Goal: Task Accomplishment & Management: Manage account settings

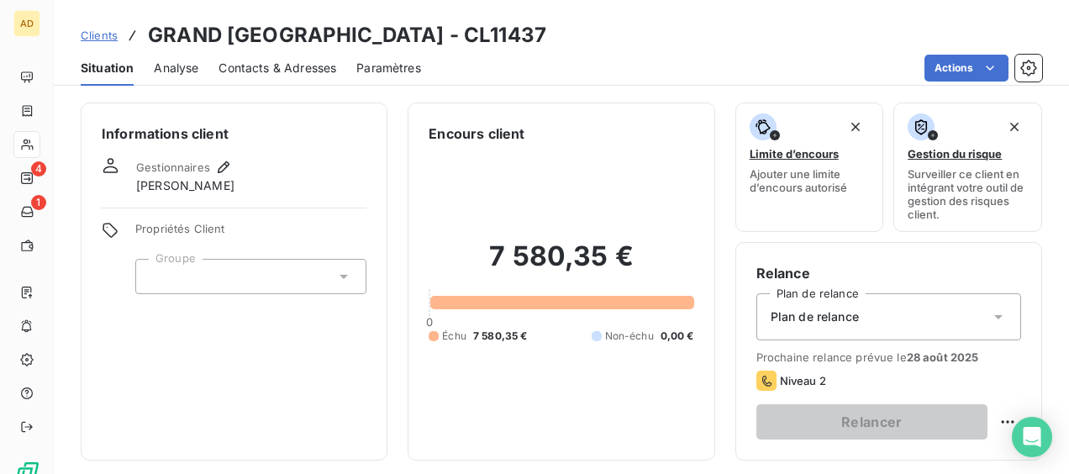
scroll to position [252, 0]
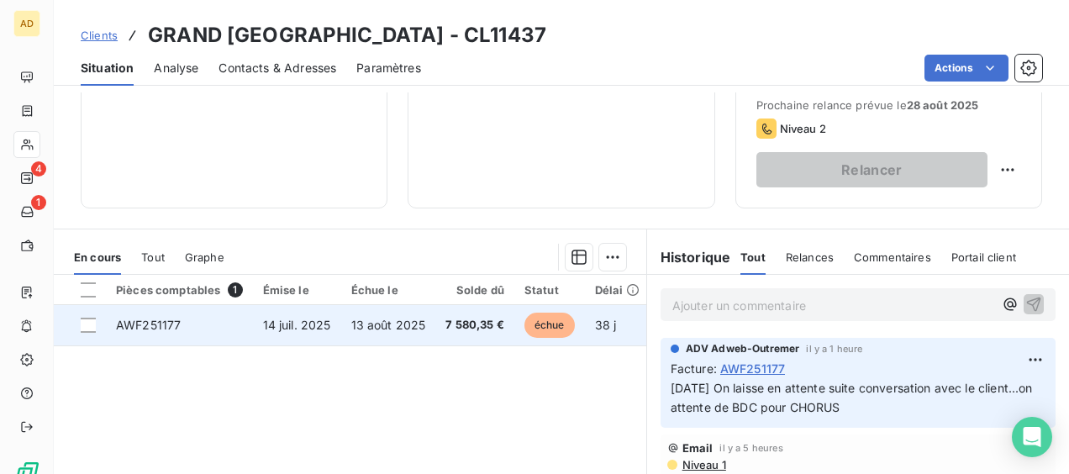
click at [435, 319] on td "7 580,35 €" at bounding box center [474, 325] width 79 height 40
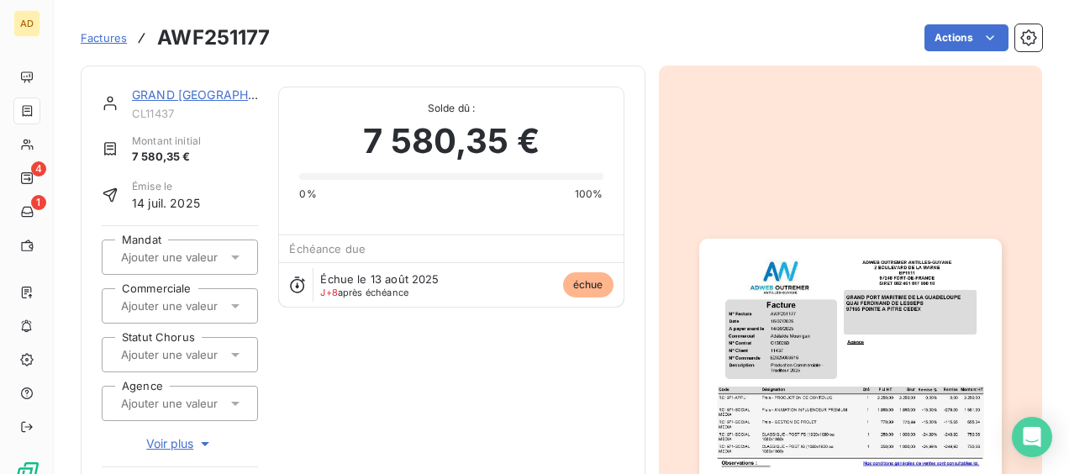
click at [817, 351] on img "button" at bounding box center [850, 452] width 303 height 427
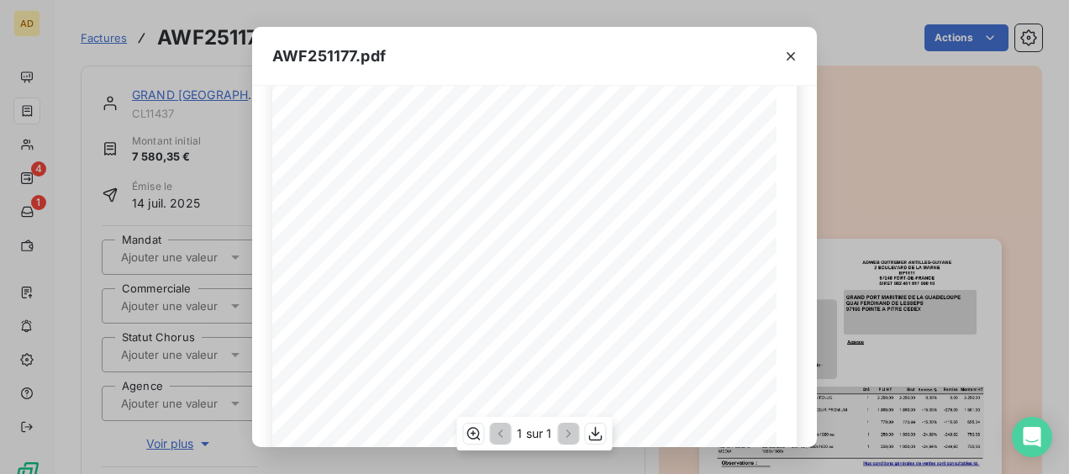
scroll to position [399, 0]
click at [911, 161] on div "AWF251177.pdf 3 250,00 3 250,00 RCI 971-APPLI Frais - PRODUCTION DE CONTENUS 0,…" at bounding box center [534, 237] width 1069 height 474
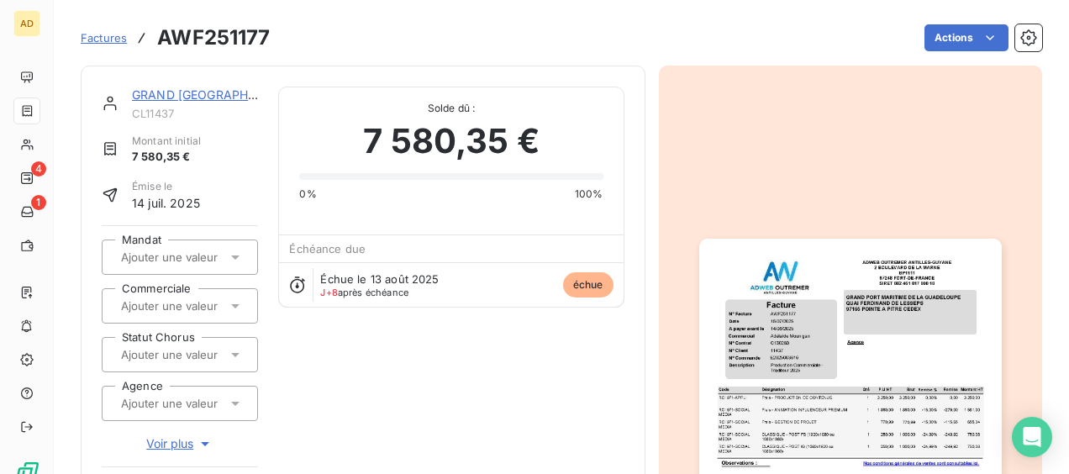
click at [785, 376] on img "button" at bounding box center [850, 452] width 303 height 427
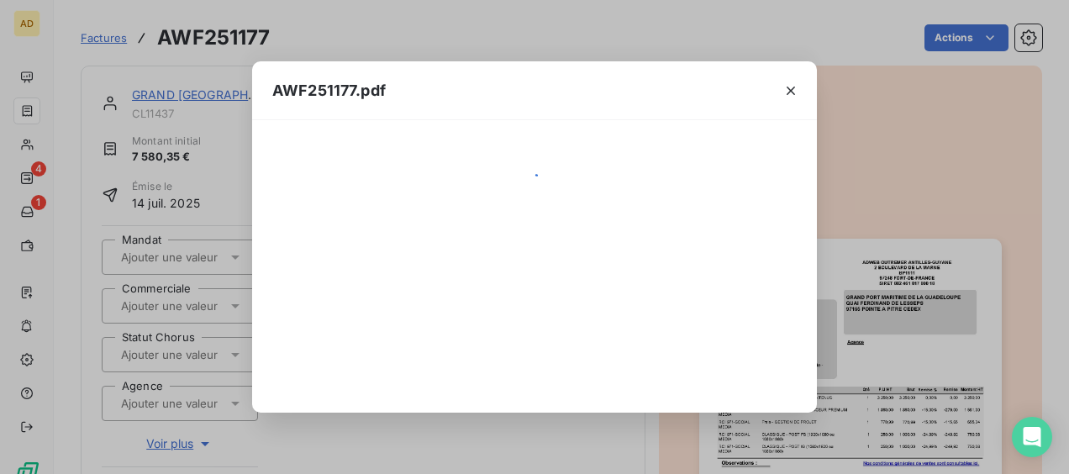
click at [787, 375] on div at bounding box center [534, 266] width 565 height 292
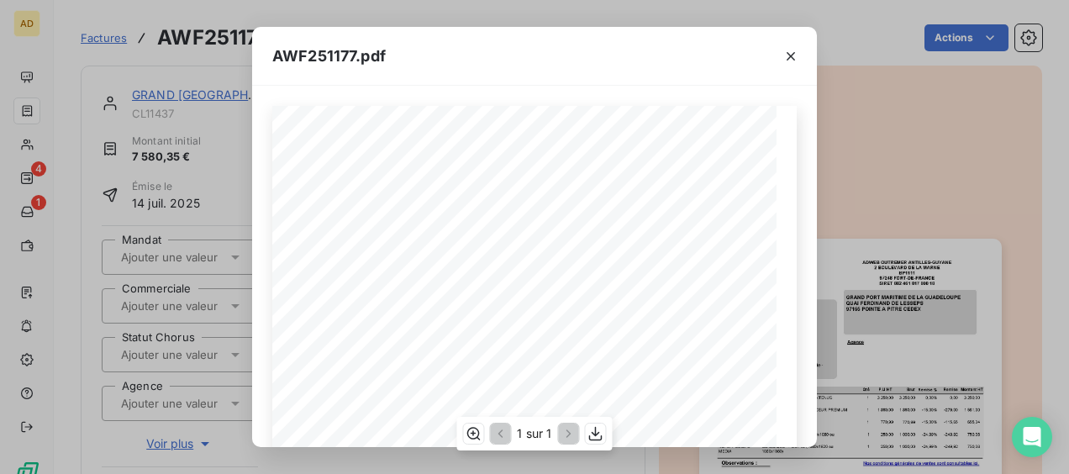
click at [429, 280] on span at bounding box center [463, 284] width 187 height 8
click at [387, 272] on div "3 250,00 3 250,00 RCI 971-APPLI Frais - PRODUCTION DE CONTENUS 0,00% 0,00 3 250…" at bounding box center [534, 466] width 524 height 721
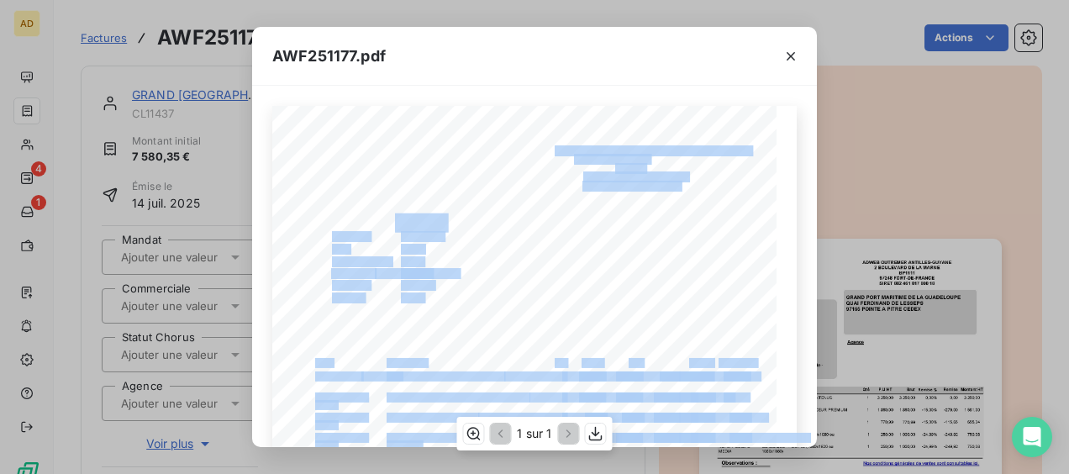
click at [382, 277] on div "3 250,00 3 250,00 RCI 971-APPLI Frais - PRODUCTION DE CONTENUS 0,00% 0,00 3 250…" at bounding box center [534, 466] width 524 height 721
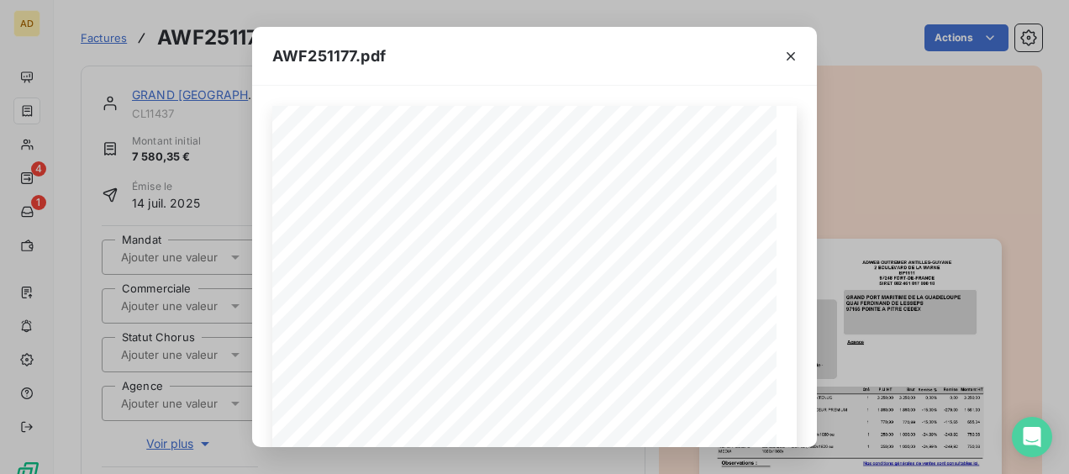
drag, startPoint x: 406, startPoint y: 279, endPoint x: 450, endPoint y: 287, distance: 45.3
click at [448, 286] on span at bounding box center [463, 284] width 187 height 8
click at [797, 56] on icon "button" at bounding box center [790, 56] width 17 height 17
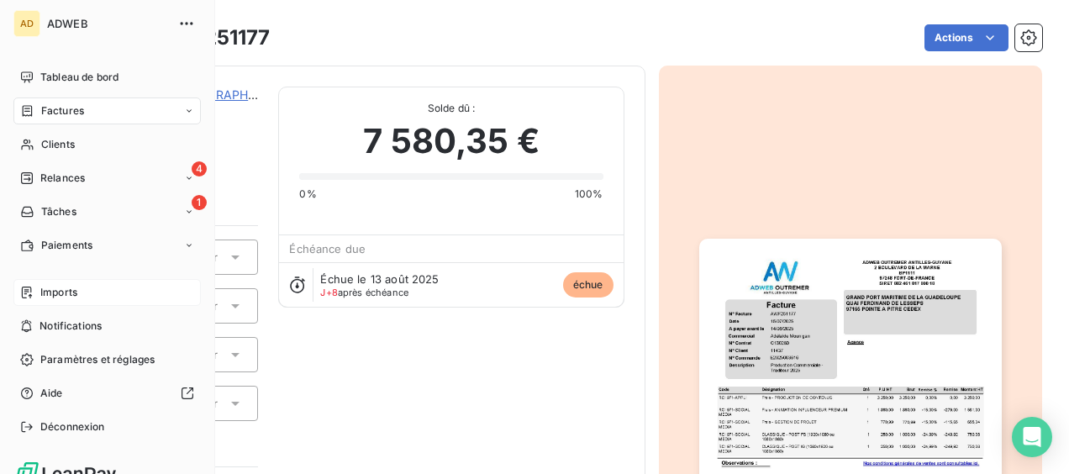
click at [70, 294] on span "Imports" at bounding box center [58, 292] width 37 height 15
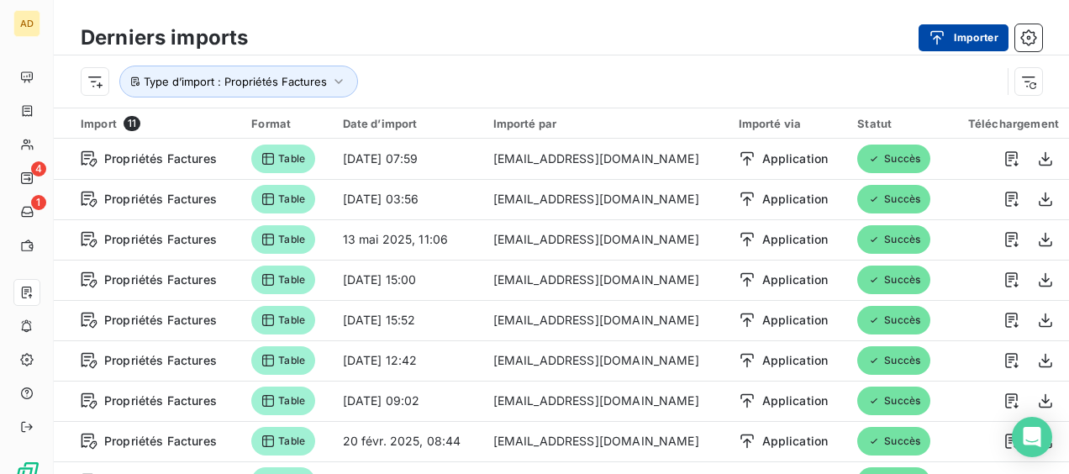
click at [937, 37] on icon "button" at bounding box center [937, 37] width 13 height 14
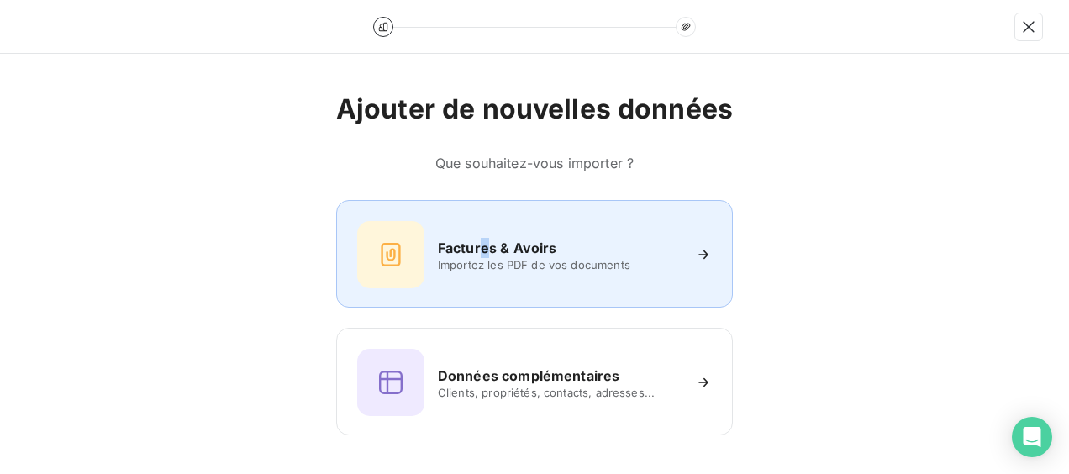
click at [487, 249] on h6 "Factures & Avoirs" at bounding box center [497, 248] width 119 height 20
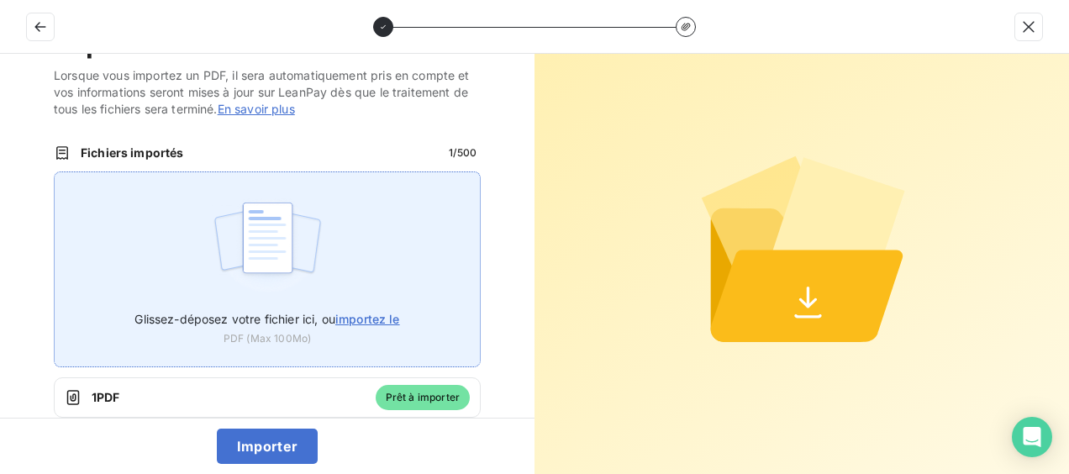
scroll to position [80, 0]
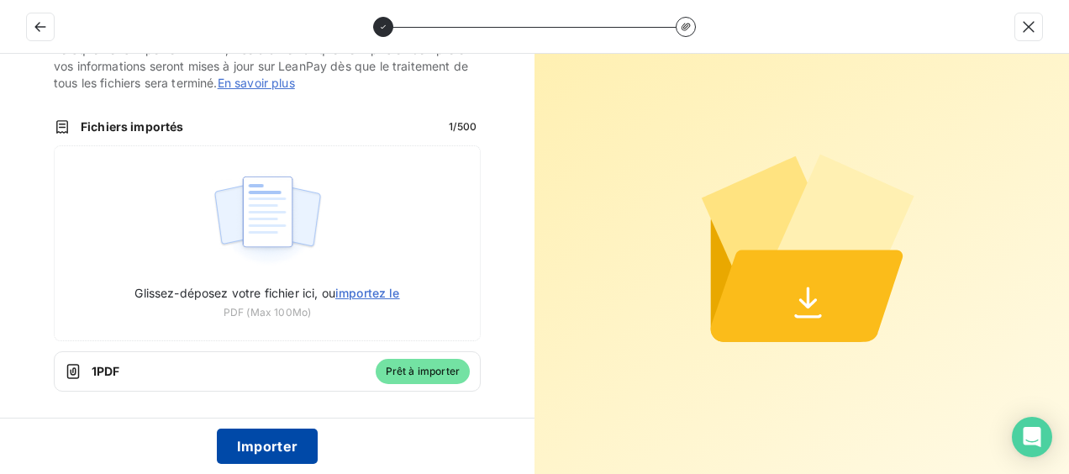
click at [268, 444] on button "Importer" at bounding box center [268, 446] width 102 height 35
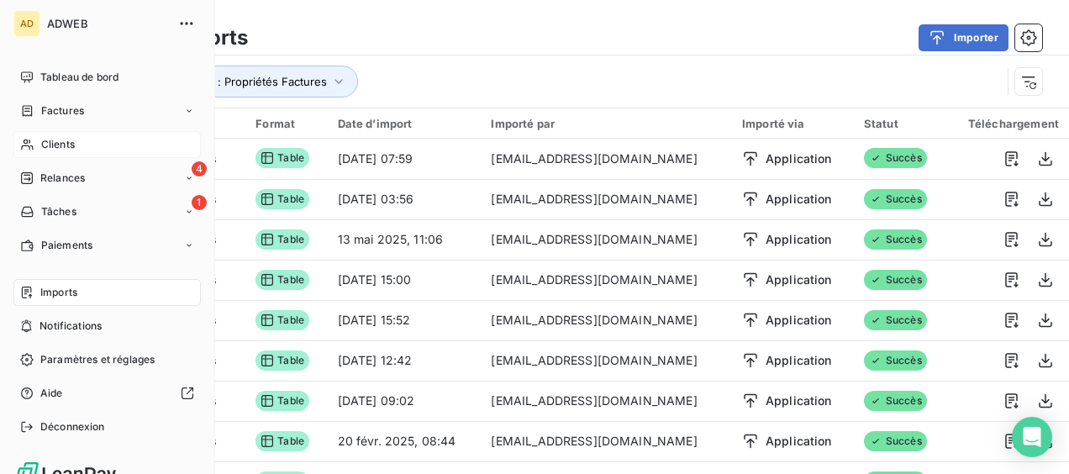
click at [56, 145] on span "Clients" at bounding box center [58, 144] width 34 height 15
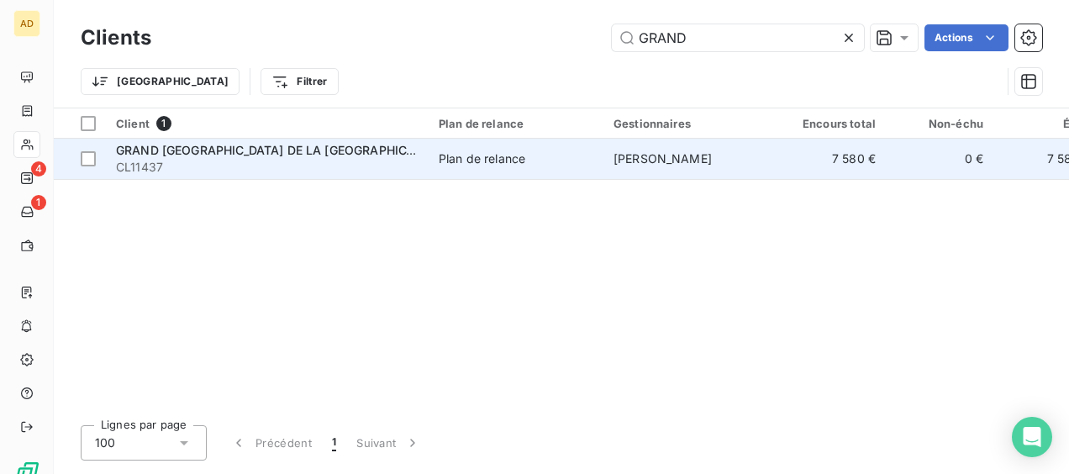
type input "GRAND"
click at [337, 157] on div "GRAND [GEOGRAPHIC_DATA] DE LA [GEOGRAPHIC_DATA]" at bounding box center [267, 150] width 303 height 17
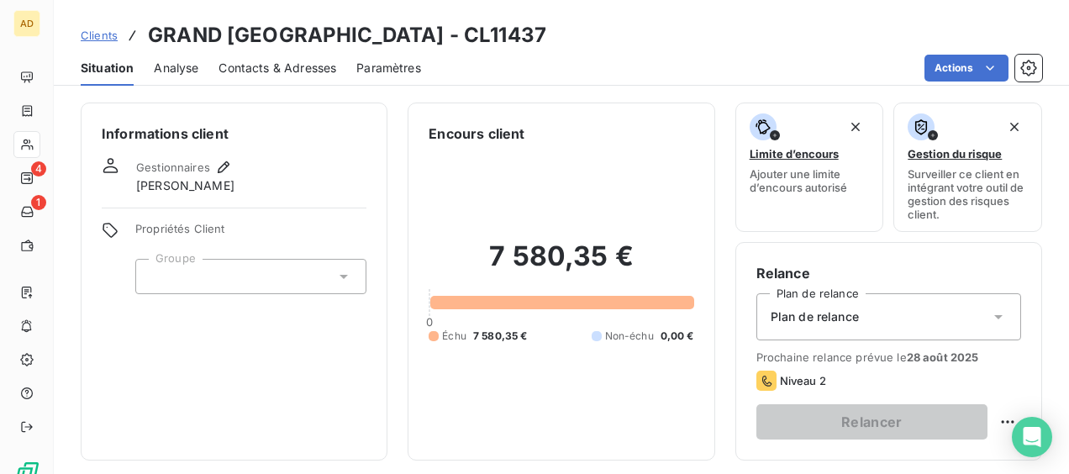
drag, startPoint x: 728, startPoint y: 49, endPoint x: 148, endPoint y: 34, distance: 580.0
click at [148, 34] on div "Clients GRAND [GEOGRAPHIC_DATA] - CL11437" at bounding box center [561, 35] width 1015 height 30
copy h3 "GRAND [GEOGRAPHIC_DATA] - CL11437"
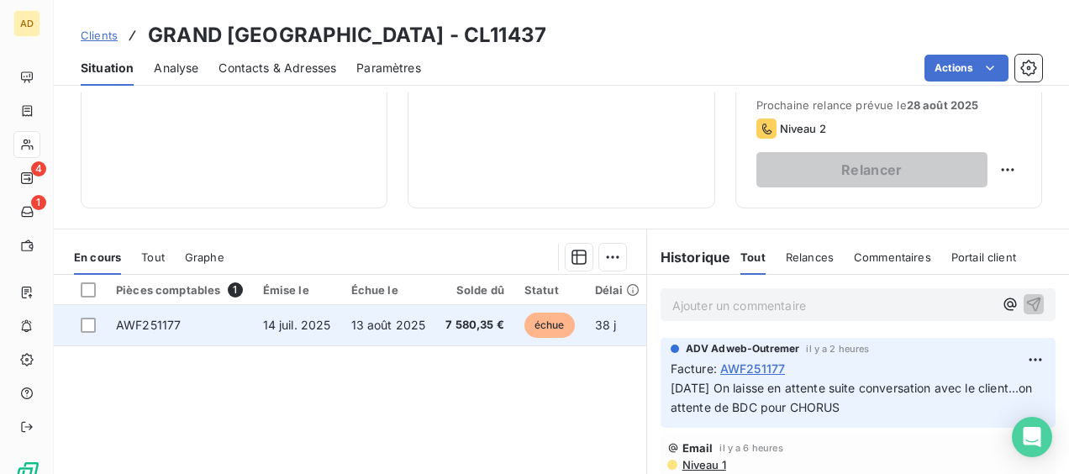
click at [190, 321] on td "AWF251177" at bounding box center [179, 325] width 147 height 40
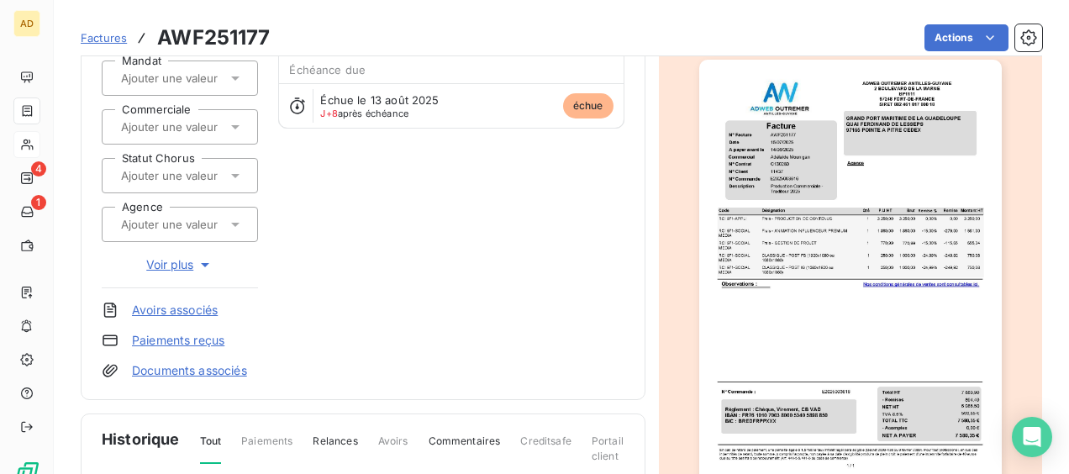
scroll to position [86, 0]
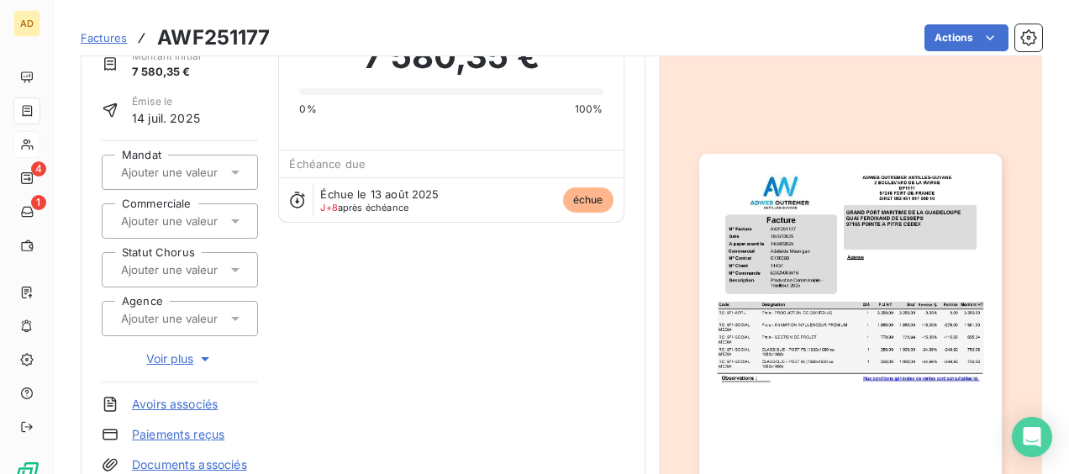
click at [237, 171] on icon at bounding box center [235, 172] width 17 height 17
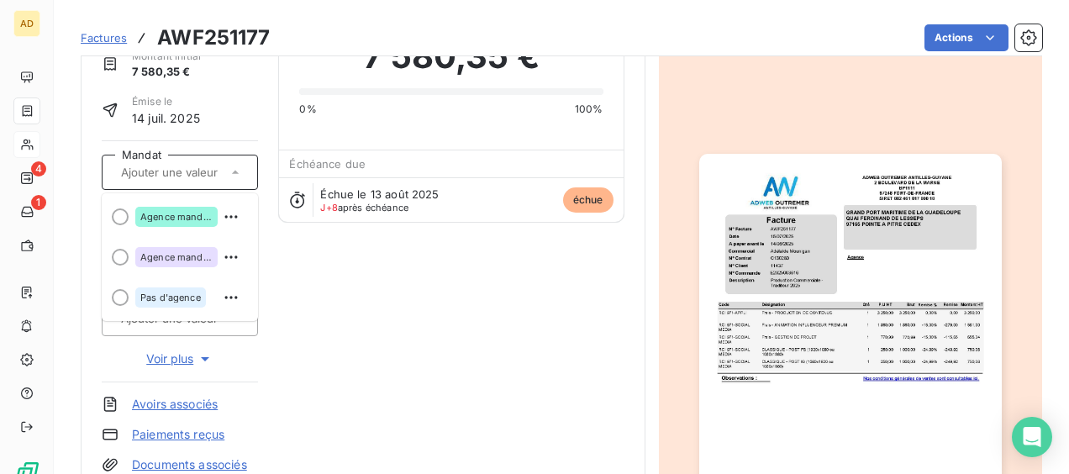
click at [424, 338] on div "GRAND [GEOGRAPHIC_DATA] CL11437 Montant initial 7 580,35 € Émise le [DATE] Mand…" at bounding box center [363, 237] width 523 height 471
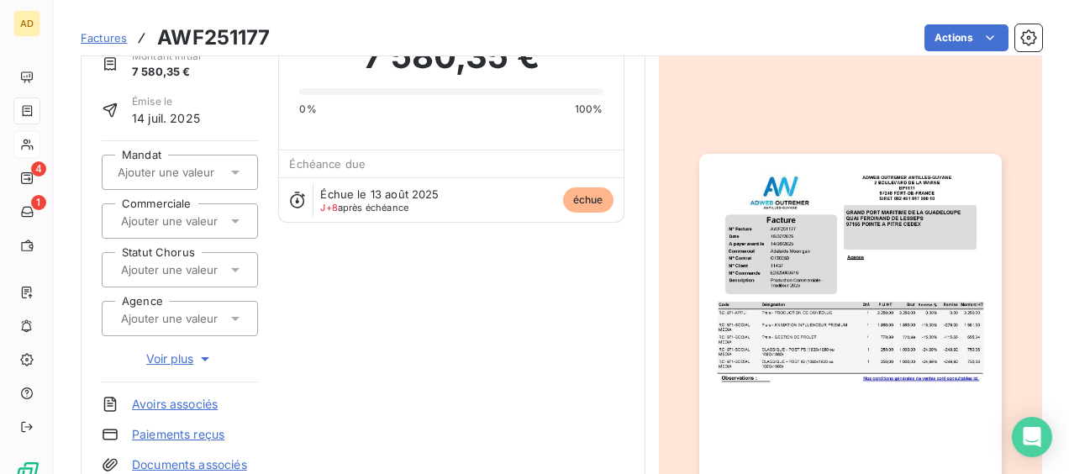
click at [232, 271] on icon at bounding box center [235, 269] width 17 height 17
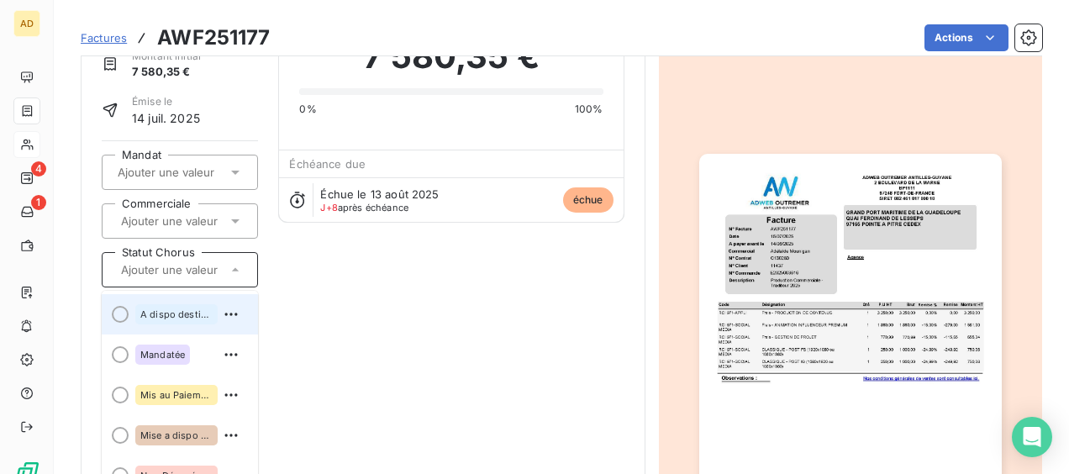
click at [199, 317] on div "A dispo destinataire" at bounding box center [176, 314] width 82 height 20
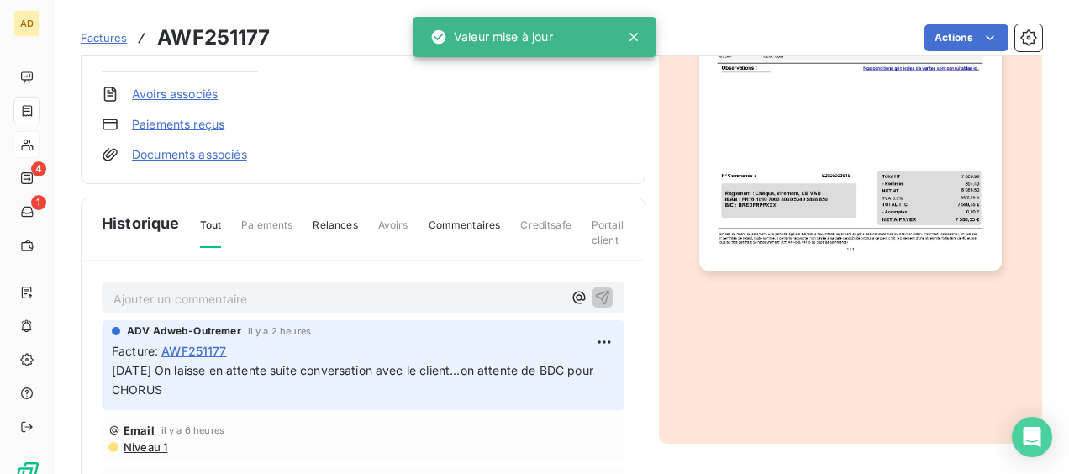
scroll to position [422, 0]
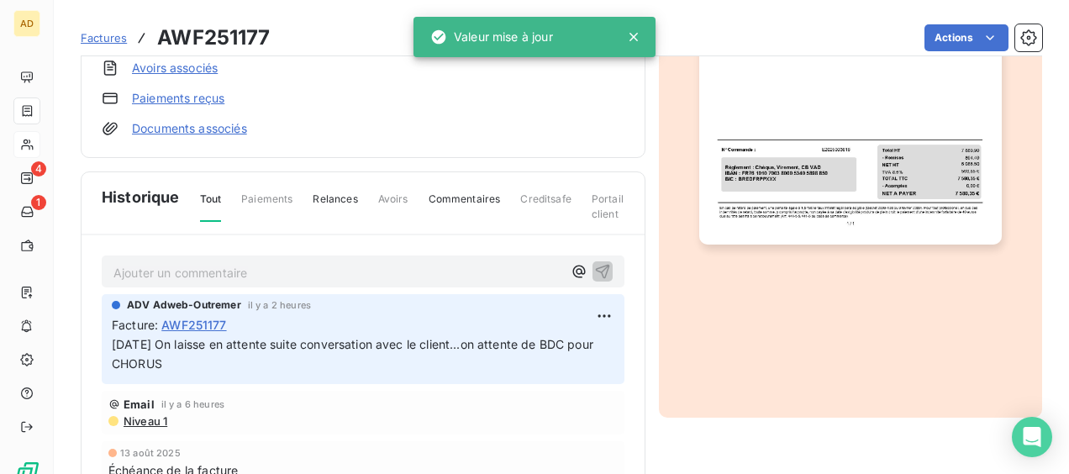
click at [150, 278] on p "Ajouter un commentaire ﻿" at bounding box center [337, 272] width 449 height 21
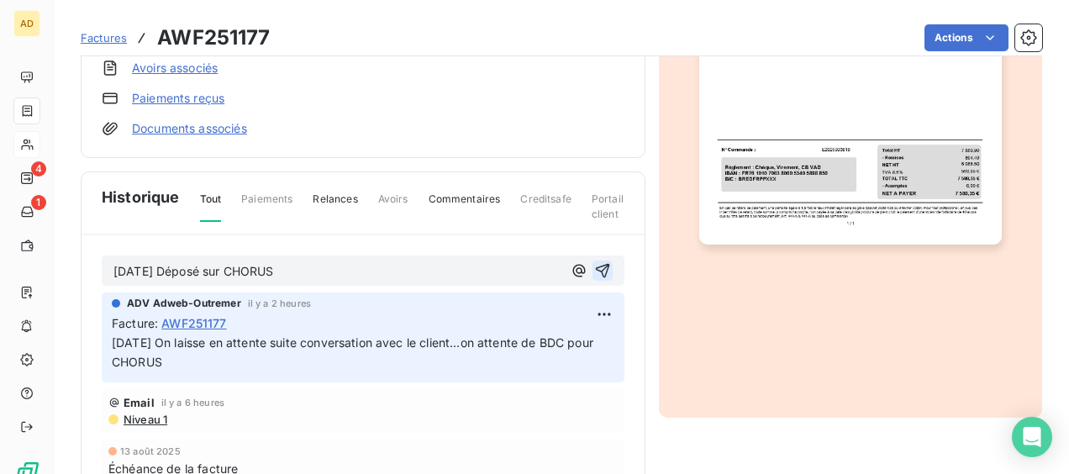
click at [595, 269] on icon "button" at bounding box center [602, 271] width 14 height 14
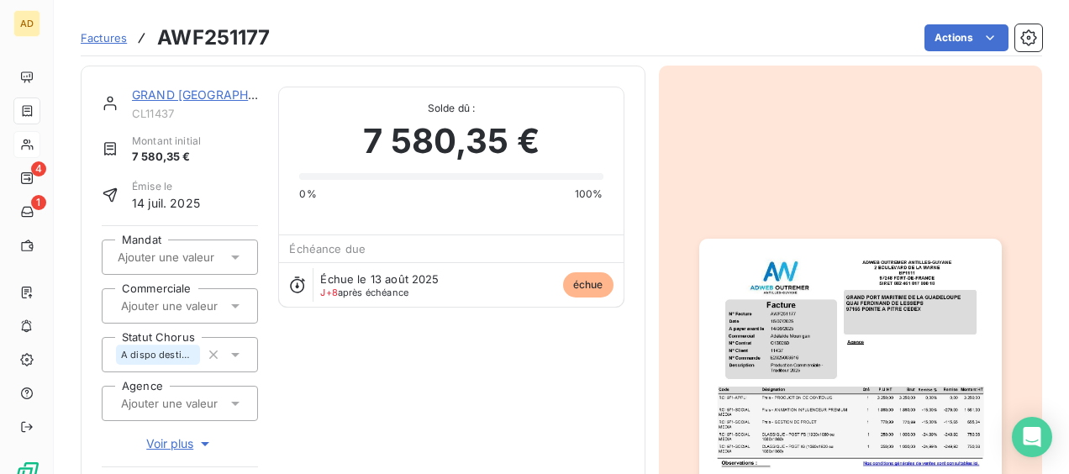
scroll to position [0, 0]
click at [208, 94] on link "GRAND [GEOGRAPHIC_DATA] DE LA [GEOGRAPHIC_DATA]" at bounding box center [298, 94] width 332 height 14
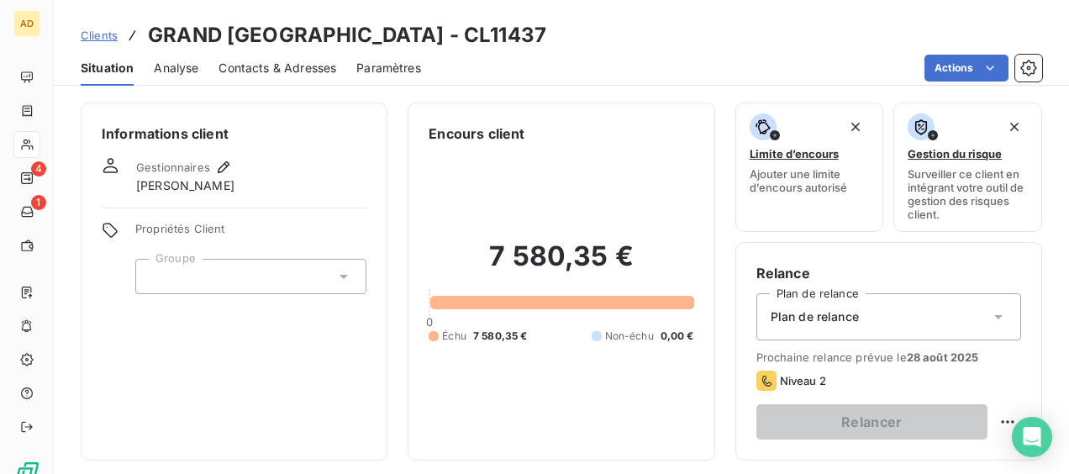
click at [810, 321] on span "Plan de relance" at bounding box center [815, 316] width 88 height 17
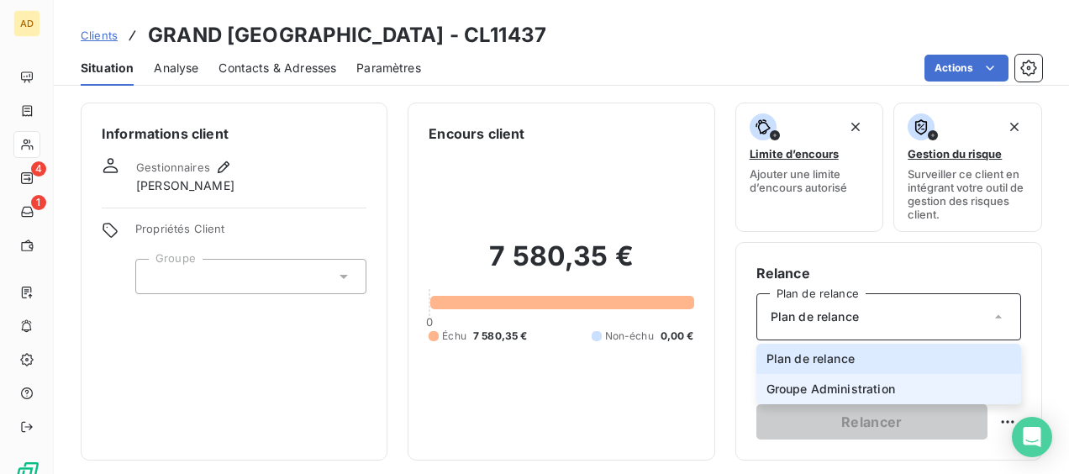
click at [815, 382] on span "Groupe Administration" at bounding box center [830, 389] width 129 height 17
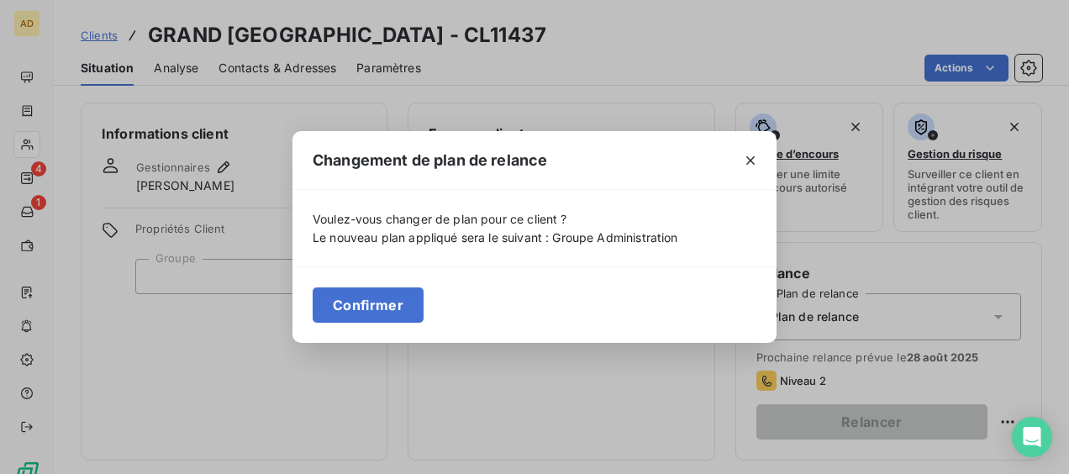
click at [353, 291] on button "Confirmer" at bounding box center [368, 304] width 111 height 35
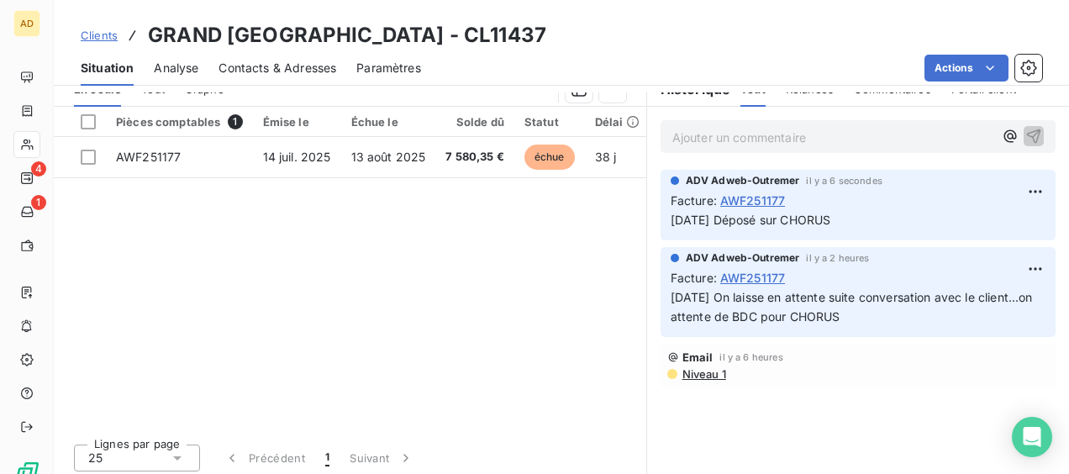
scroll to position [336, 0]
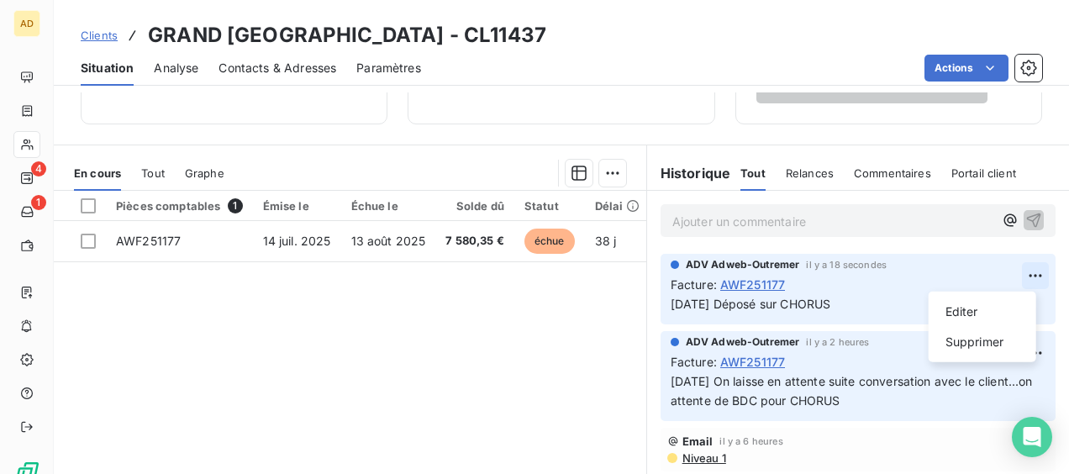
click at [1028, 272] on html "AD 4 1 Clients GRAND PORT MARITIME DE LA GUADELOUPE - CL11437 Situation Analyse…" at bounding box center [534, 237] width 1069 height 474
click at [965, 318] on div "Editer" at bounding box center [982, 311] width 94 height 27
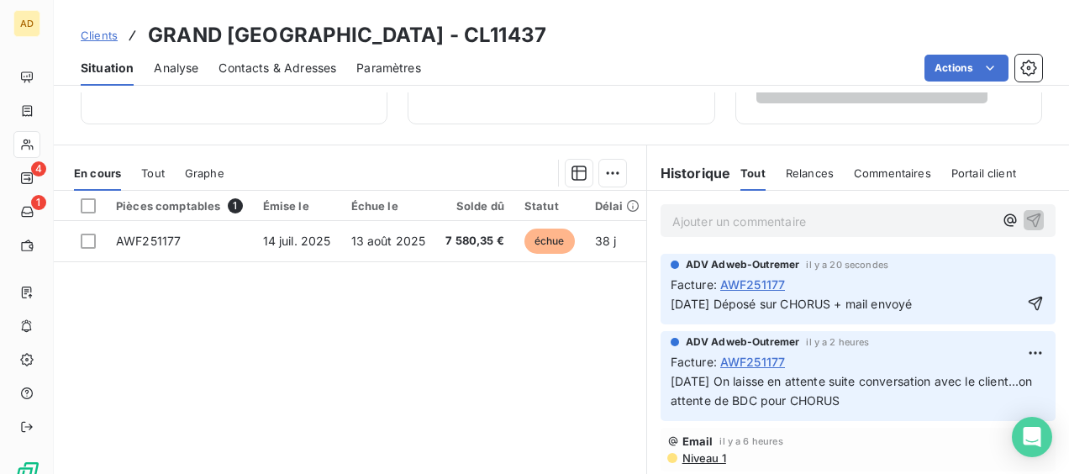
click at [944, 304] on p "[DATE] Déposé sur CHORUS + mail envoyé" at bounding box center [846, 304] width 351 height 19
click at [664, 320] on div "ADV Adweb-Outremer il y a 20 secondes Facture : AWF251177 [DATE] Déposé sur CHO…" at bounding box center [857, 289] width 395 height 71
click at [673, 307] on span "[DATE] Déposé sur CHORUS + mail envoyé client" at bounding box center [809, 304] width 276 height 14
click at [1015, 291] on div "Facture : AWF251177" at bounding box center [858, 285] width 375 height 18
click at [1027, 309] on icon "button" at bounding box center [1035, 303] width 17 height 17
